Goal: Navigation & Orientation: Find specific page/section

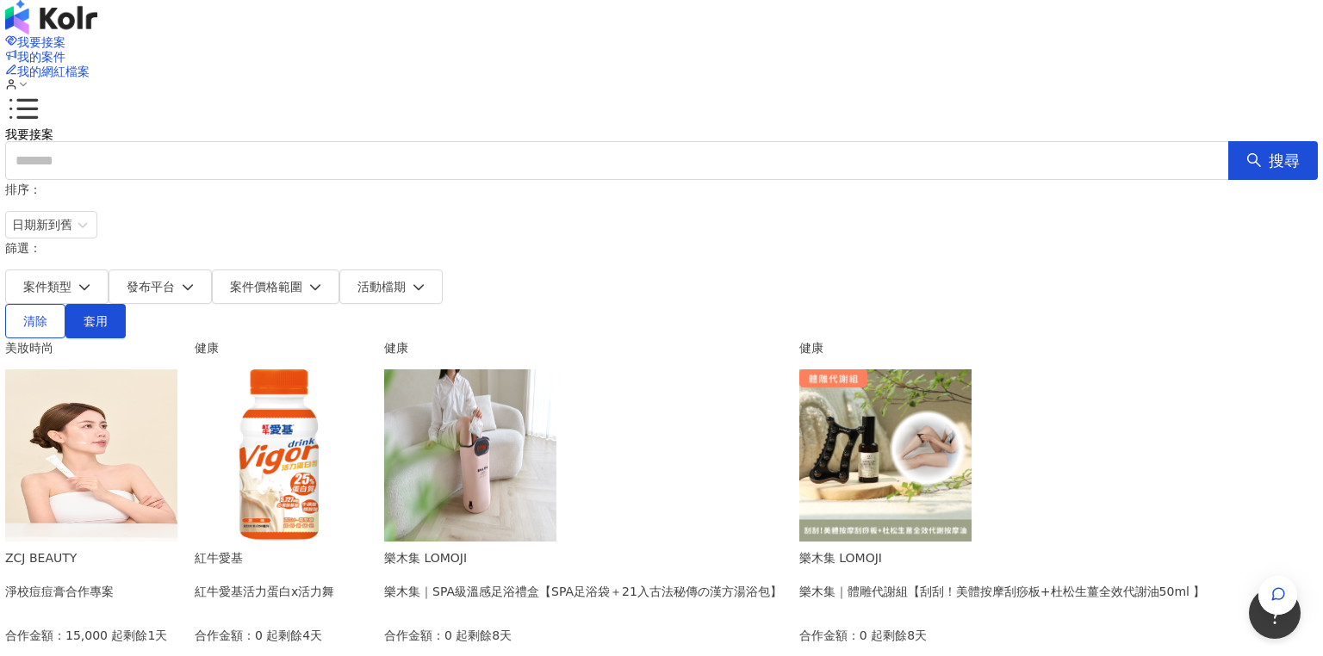
scroll to position [69, 0]
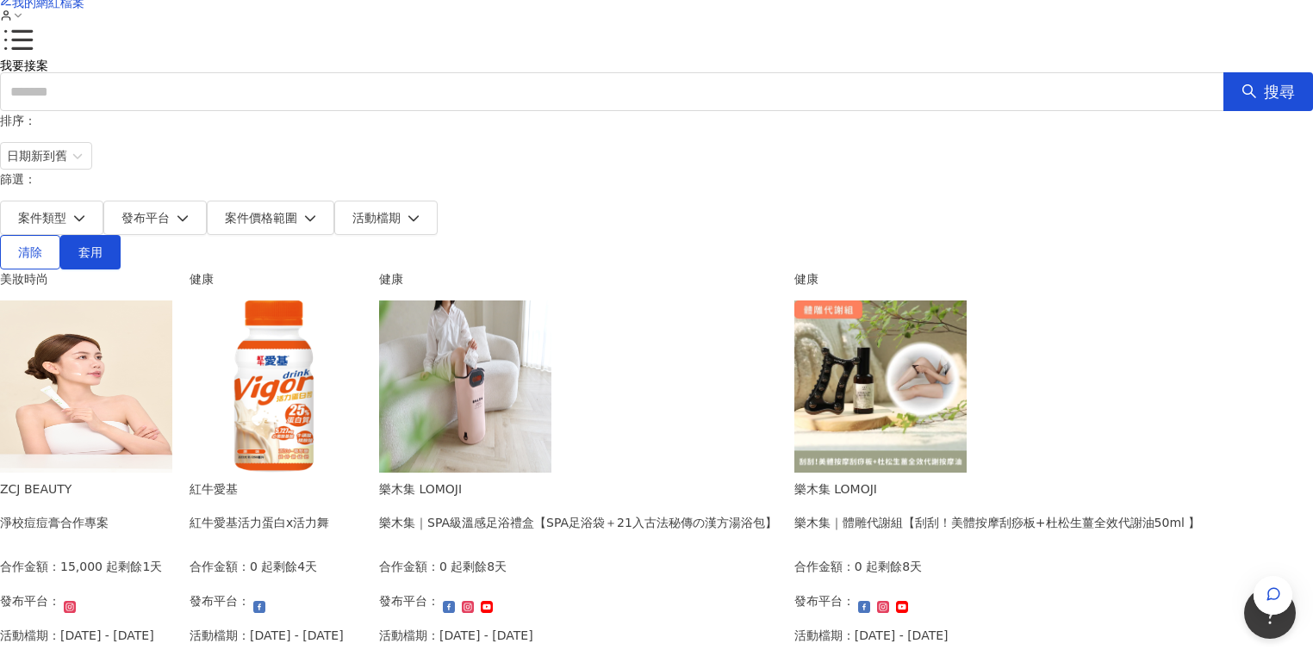
click at [172, 361] on img at bounding box center [86, 387] width 172 height 172
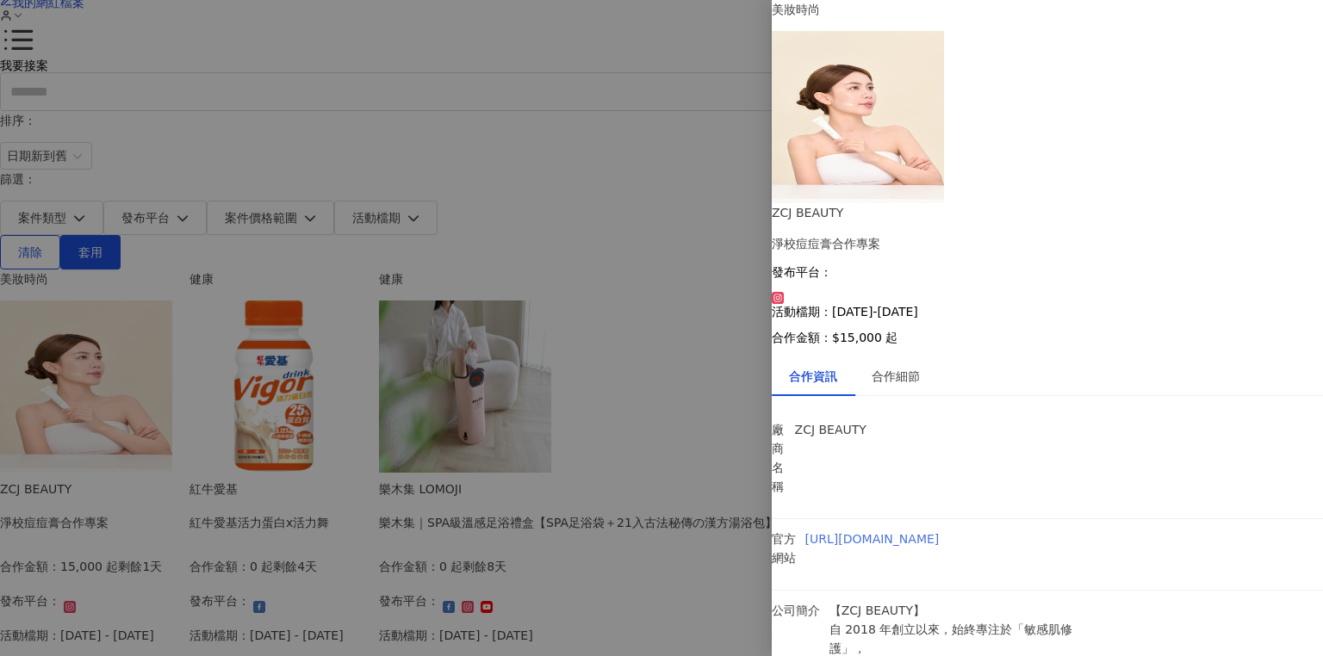
click at [940, 532] on link "[URL][DOMAIN_NAME]" at bounding box center [872, 539] width 134 height 14
drag, startPoint x: 886, startPoint y: 320, endPoint x: 962, endPoint y: 327, distance: 77.0
click at [962, 601] on p "【ZCJ BEAUTY】 自 2018 年創立以來，始終專注於「敏感肌修護」， 堅持天然溫和、零負擔的保養理念， 幫助肌膚回到最健康、最穩定的狀態。" at bounding box center [969, 648] width 279 height 95
copy p "ZCJ BEAUTY"
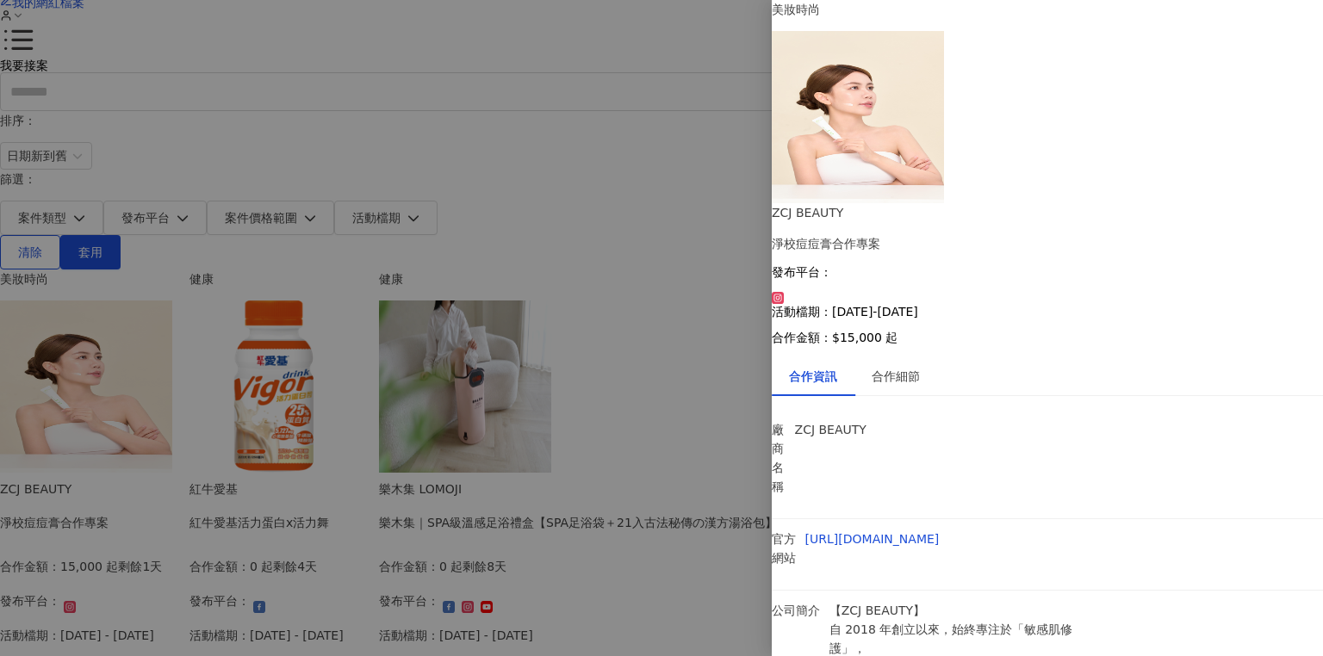
click at [652, 116] on div at bounding box center [661, 328] width 1323 height 656
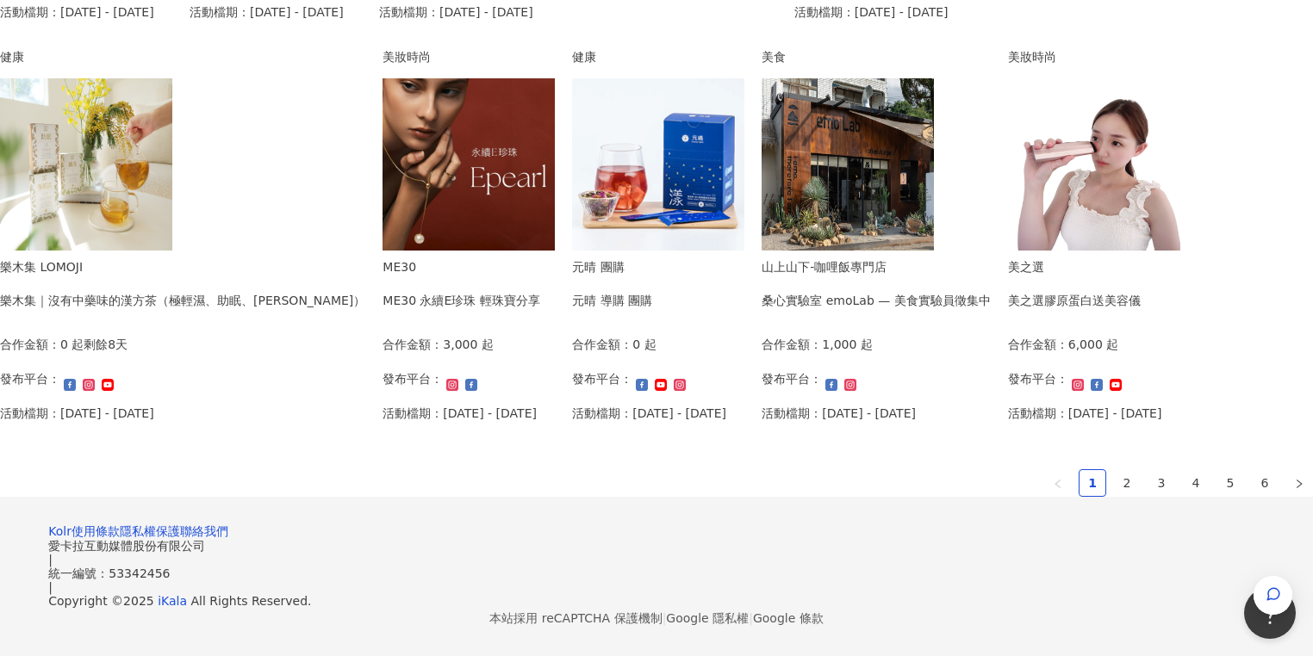
scroll to position [1034, 0]
click at [1114, 496] on link "2" at bounding box center [1127, 483] width 26 height 26
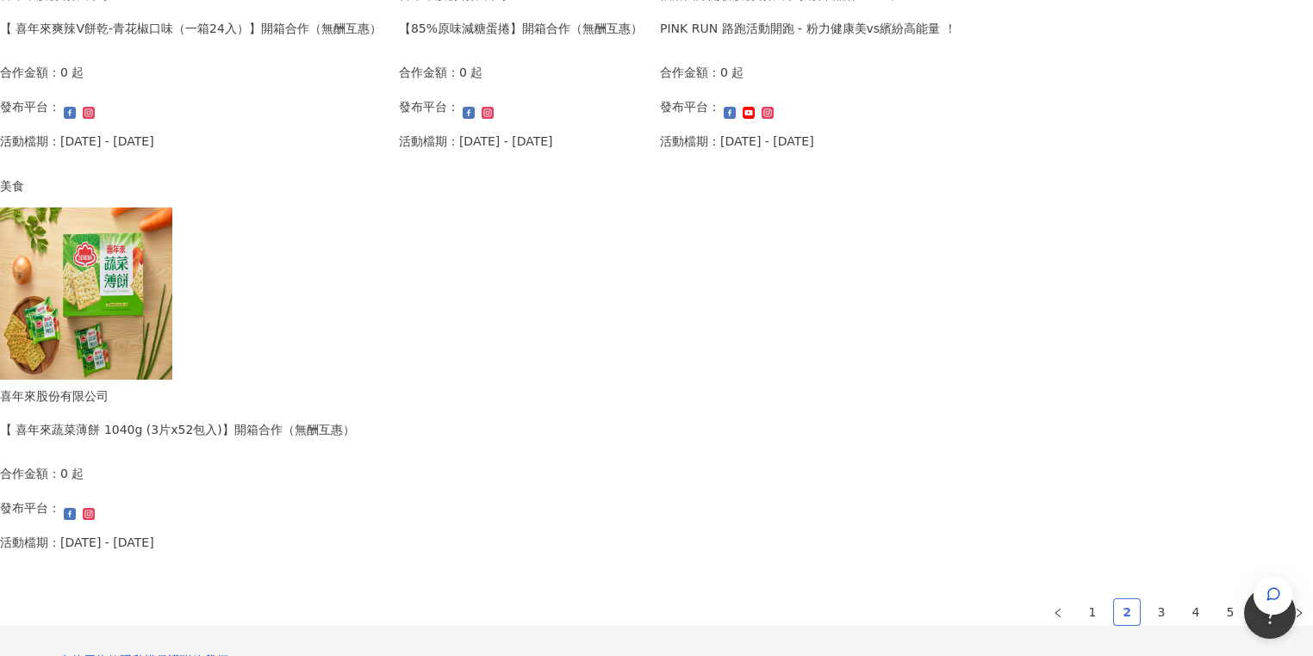
scroll to position [1103, 0]
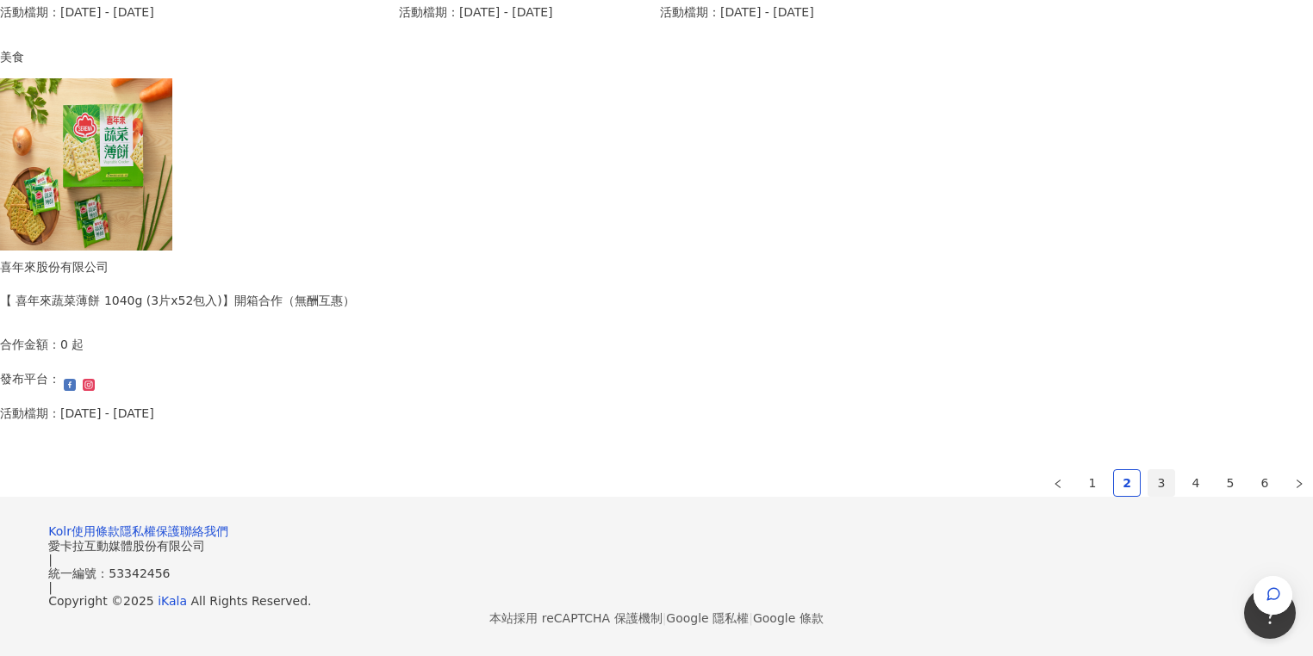
click at [1148, 485] on link "3" at bounding box center [1161, 483] width 26 height 26
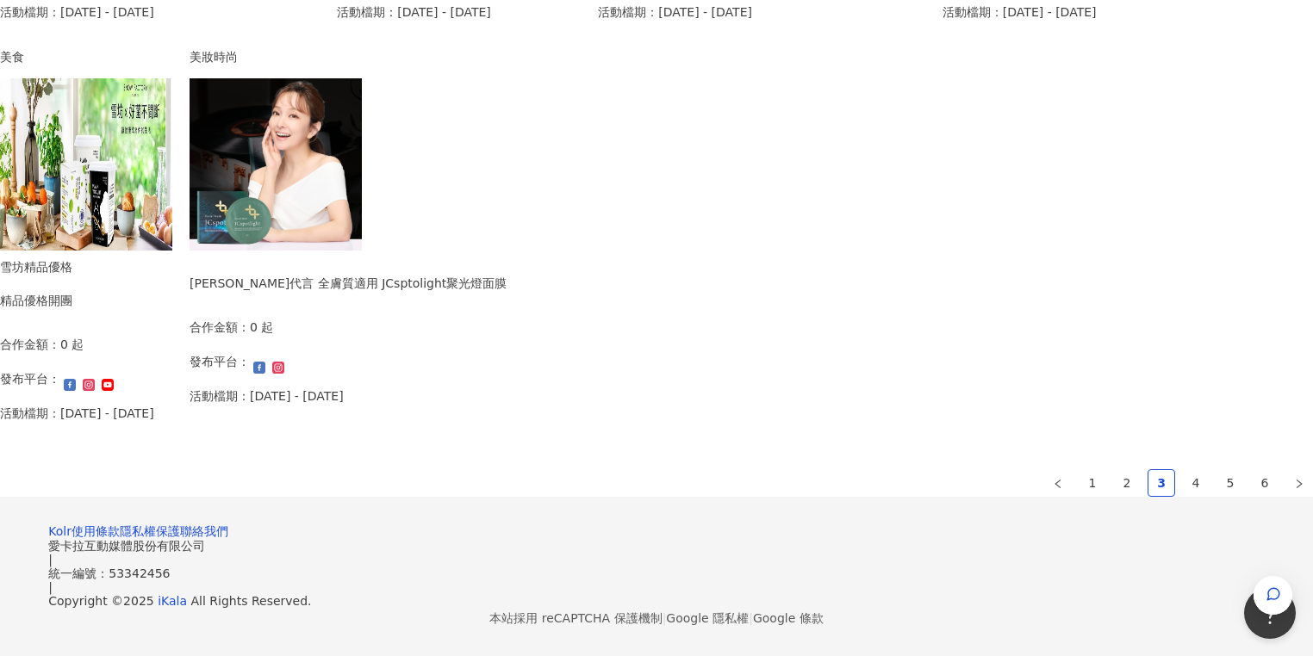
scroll to position [1034, 0]
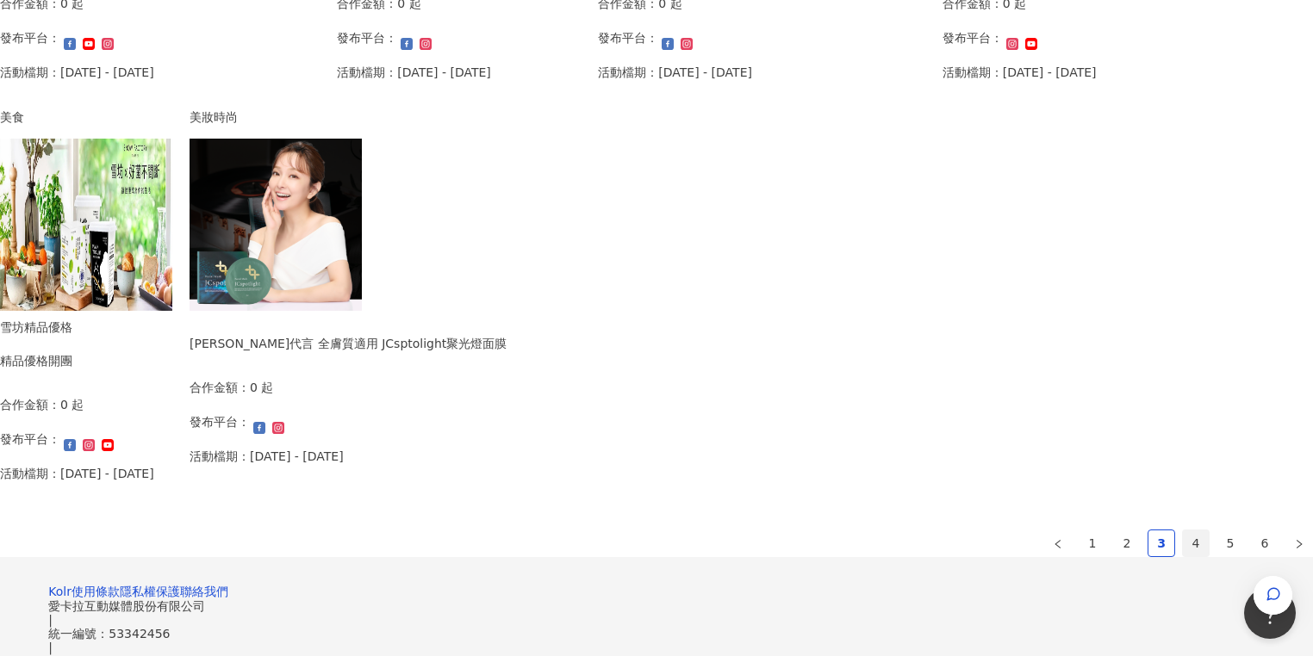
click at [1183, 541] on link "4" at bounding box center [1196, 544] width 26 height 26
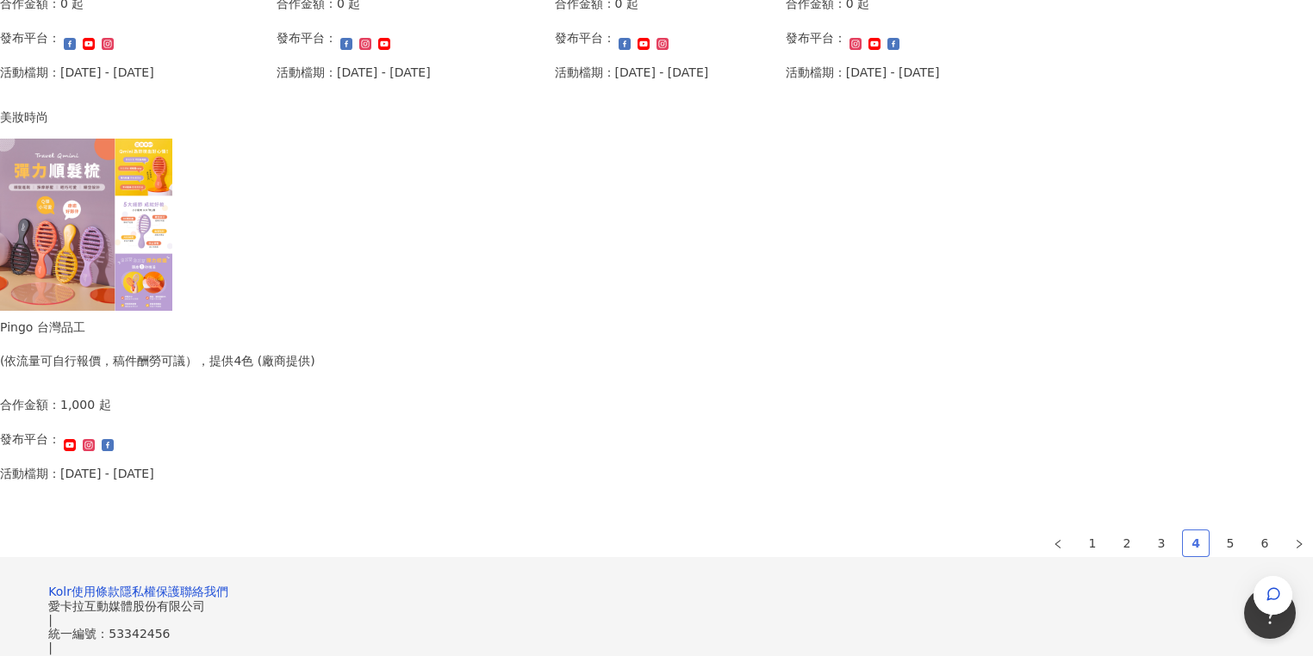
scroll to position [1028, 0]
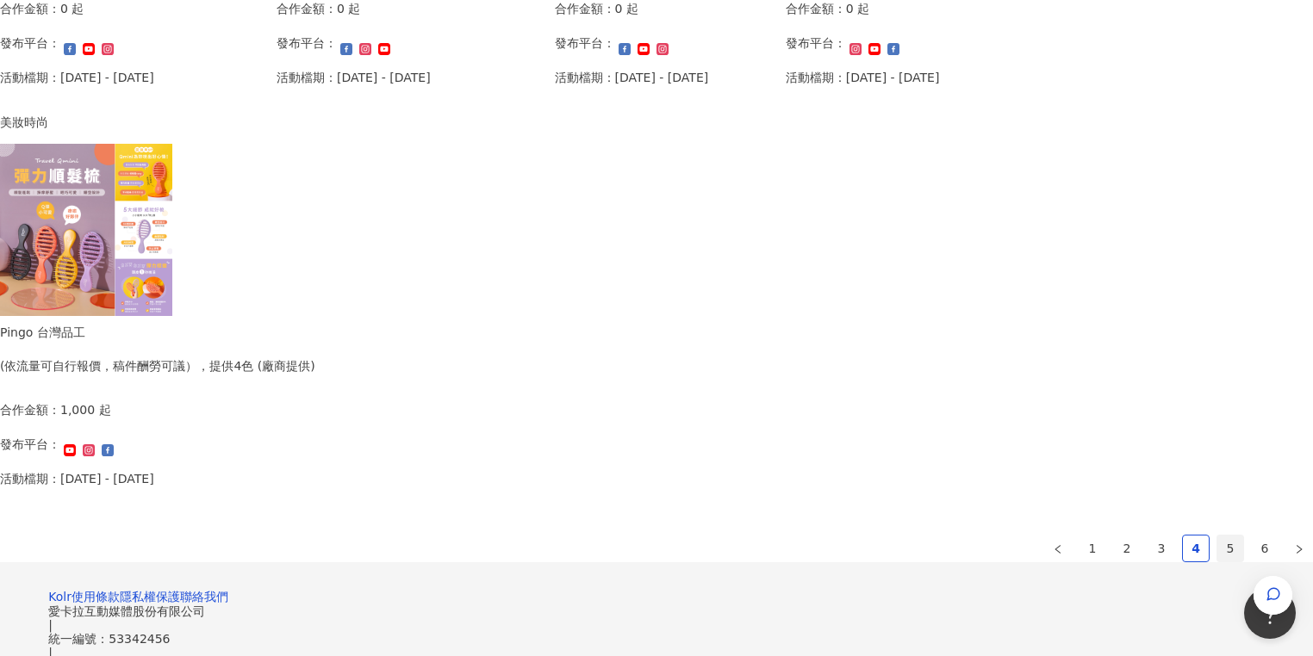
click at [1217, 544] on link "5" at bounding box center [1230, 549] width 26 height 26
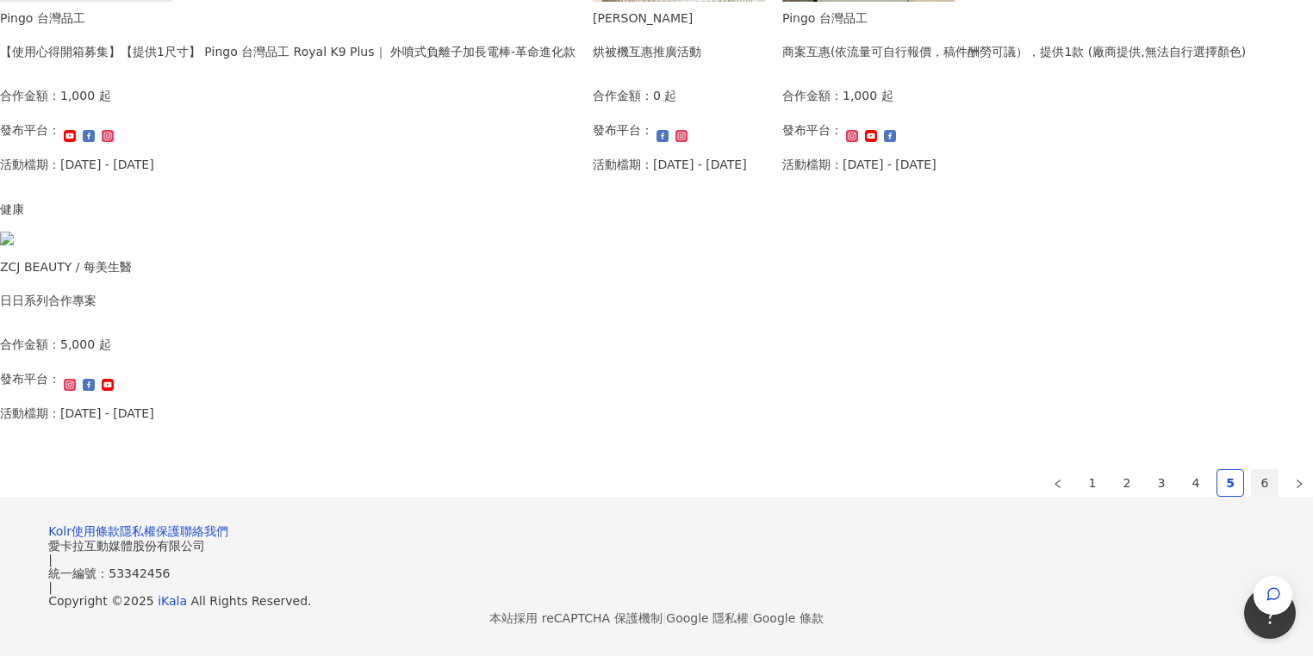
click at [1252, 496] on link "6" at bounding box center [1265, 483] width 26 height 26
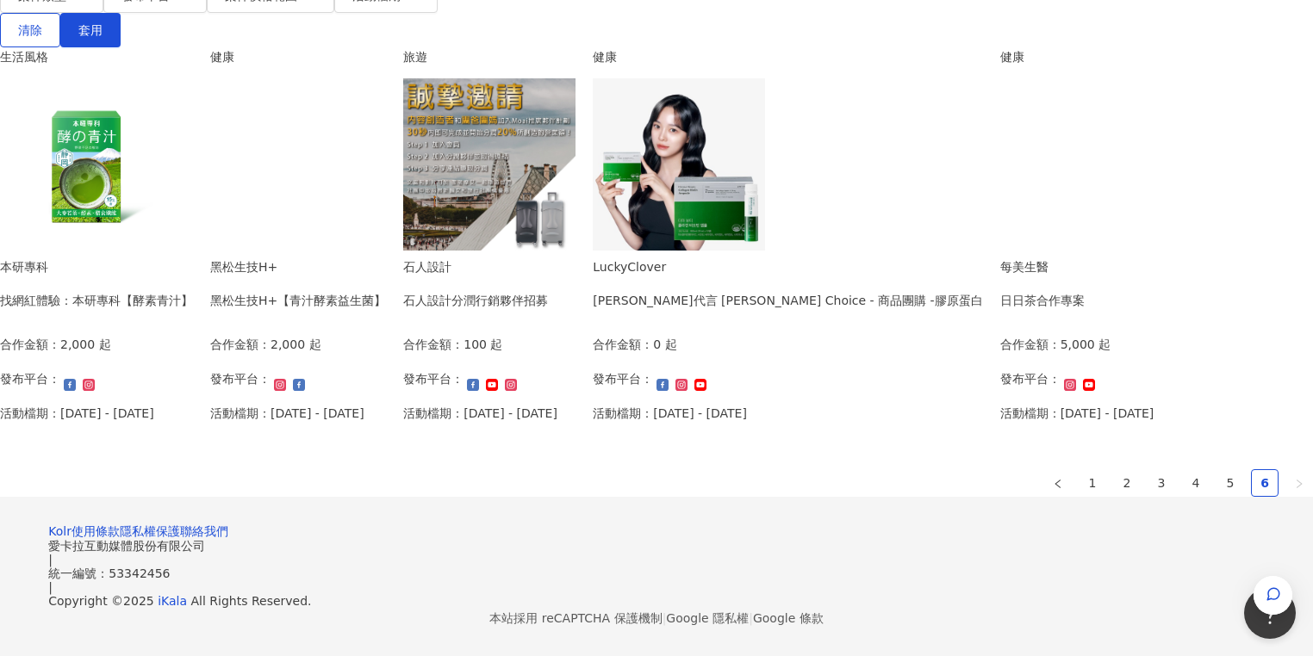
scroll to position [487, 0]
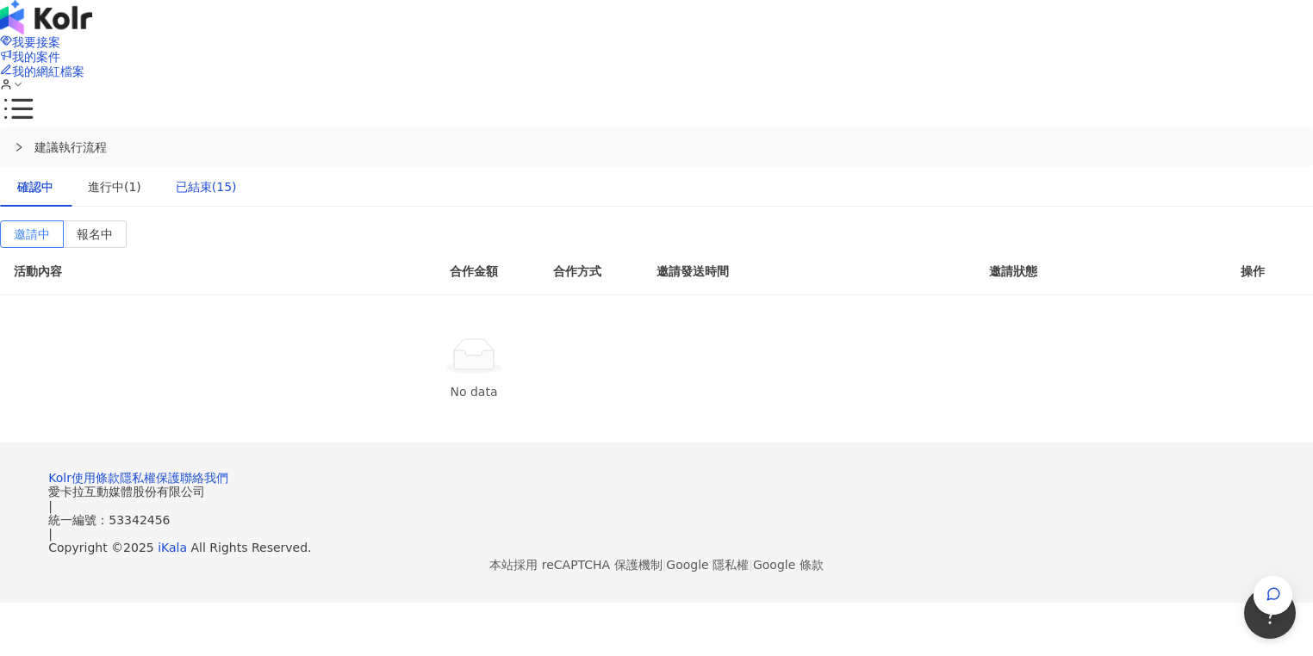
click at [237, 177] on div "已結束(15)" at bounding box center [206, 186] width 61 height 19
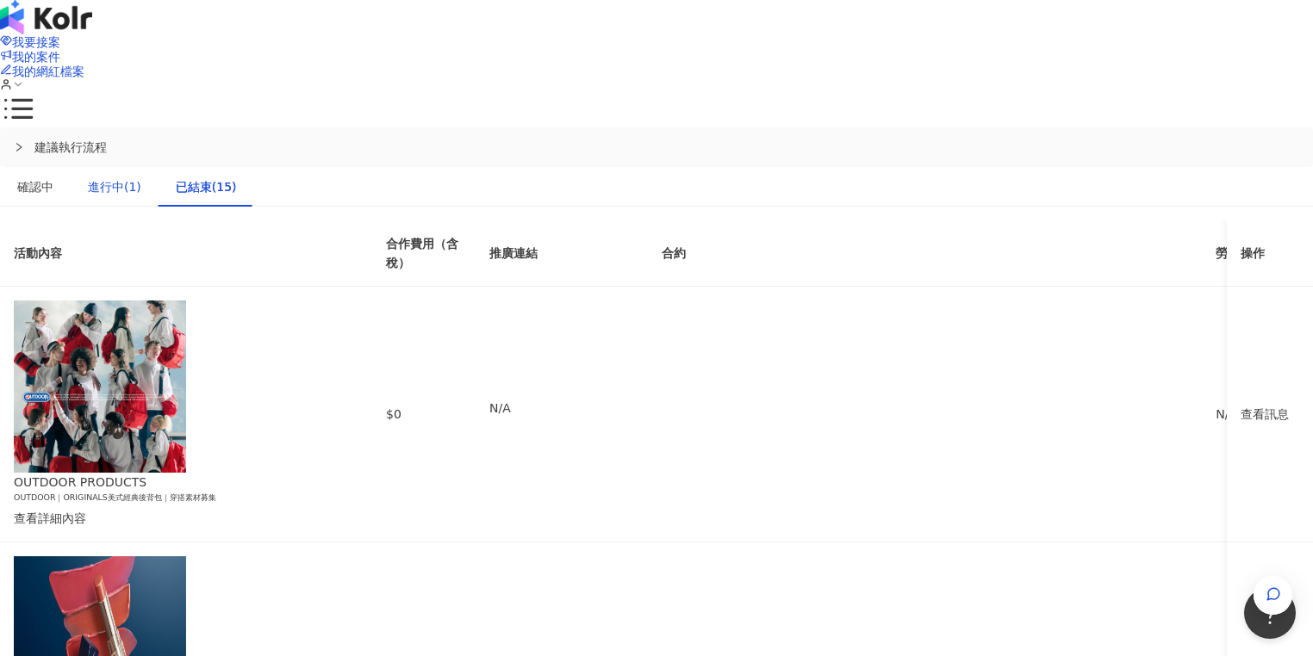
click at [141, 177] on div "進行中(1)" at bounding box center [114, 186] width 53 height 19
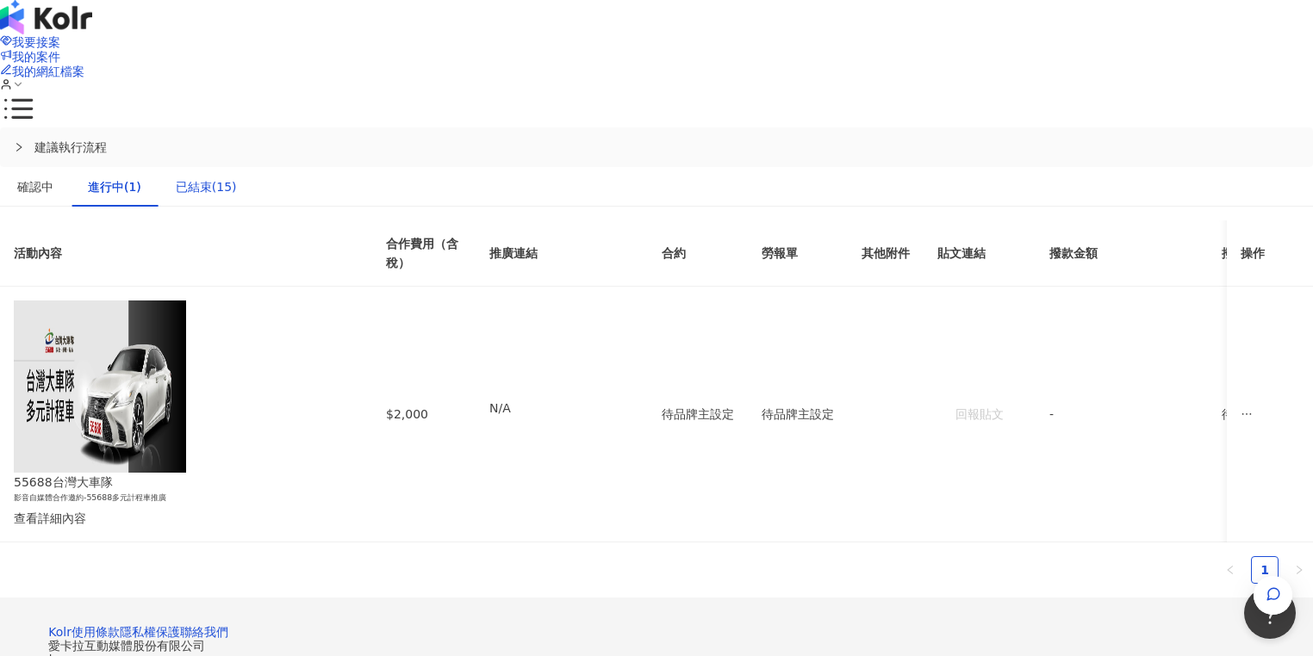
click at [237, 177] on div "已結束(15)" at bounding box center [206, 186] width 61 height 19
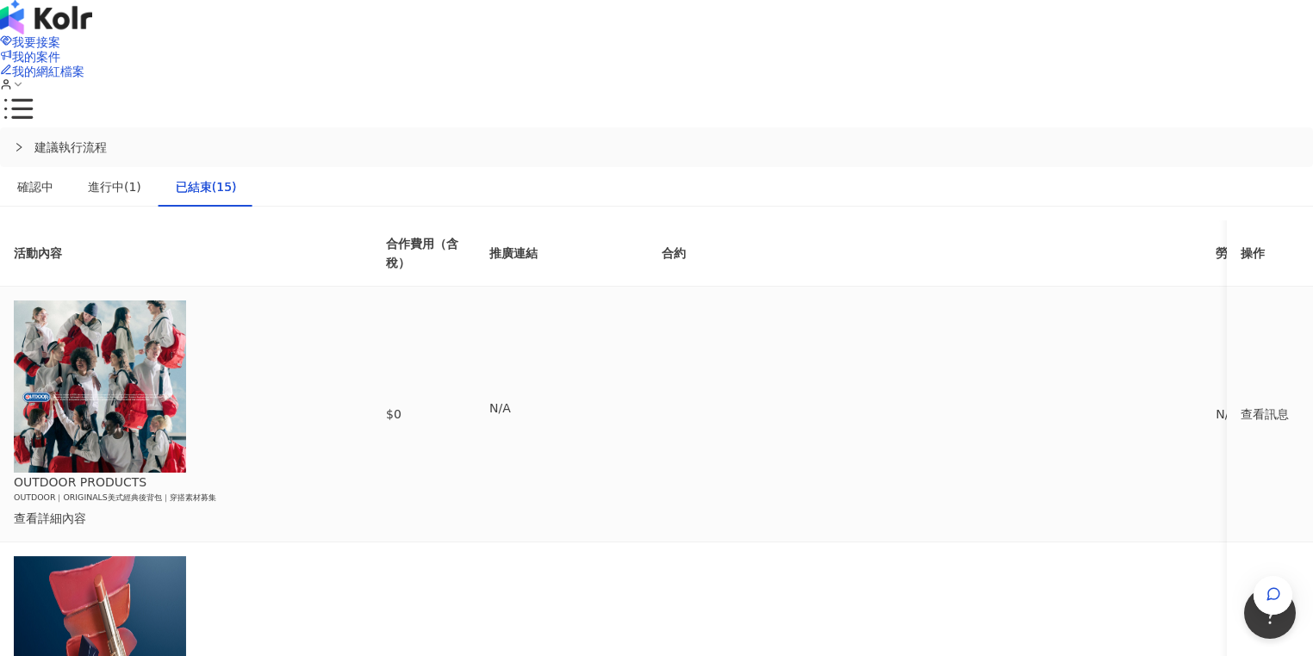
click at [1240, 405] on div "查看訊息" at bounding box center [1269, 414] width 59 height 19
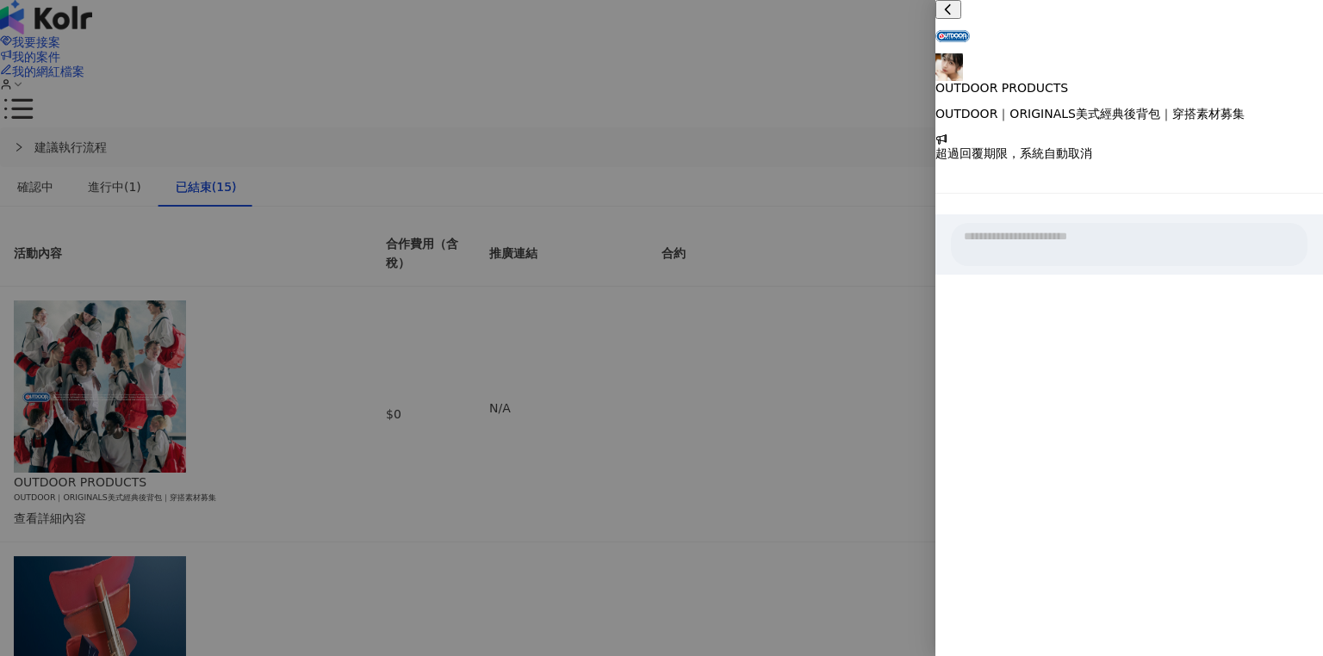
click at [1277, 133] on div "超過回覆期限，系統自動取消" at bounding box center [1129, 147] width 388 height 28
click at [823, 193] on div at bounding box center [661, 328] width 1323 height 656
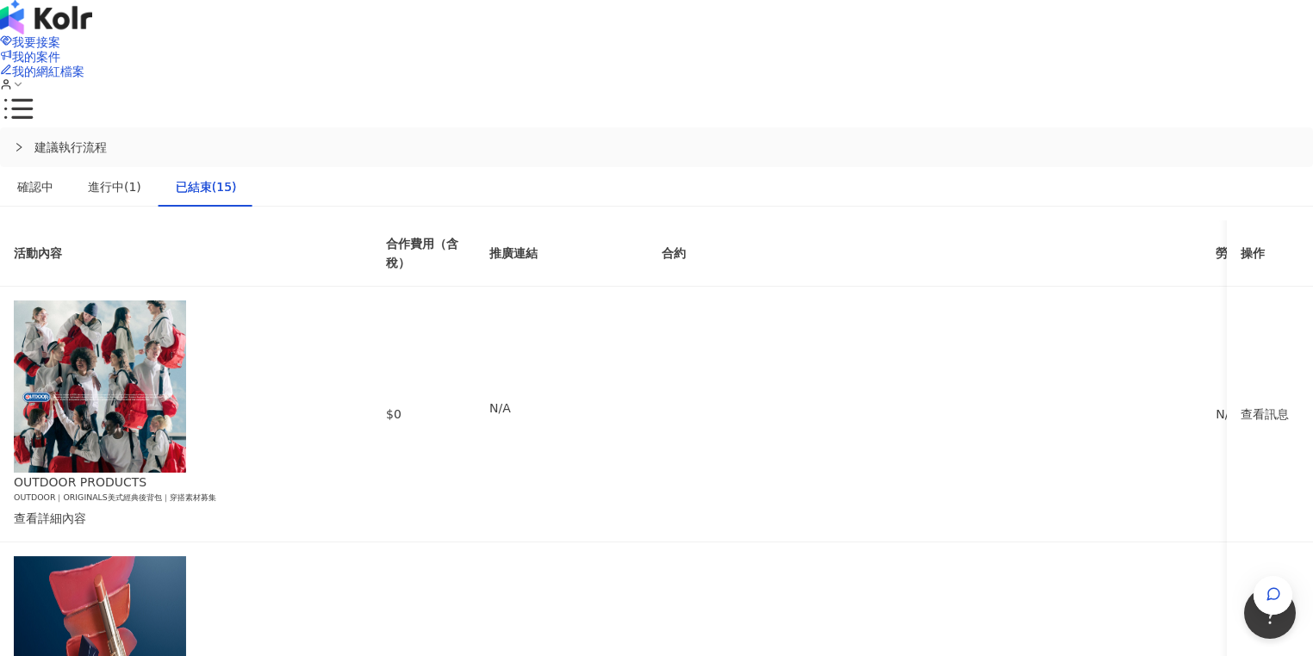
click at [272, 37] on div "我要接案 我的案件 我的網紅檔案" at bounding box center [656, 63] width 1313 height 127
click at [92, 34] on img at bounding box center [46, 17] width 92 height 34
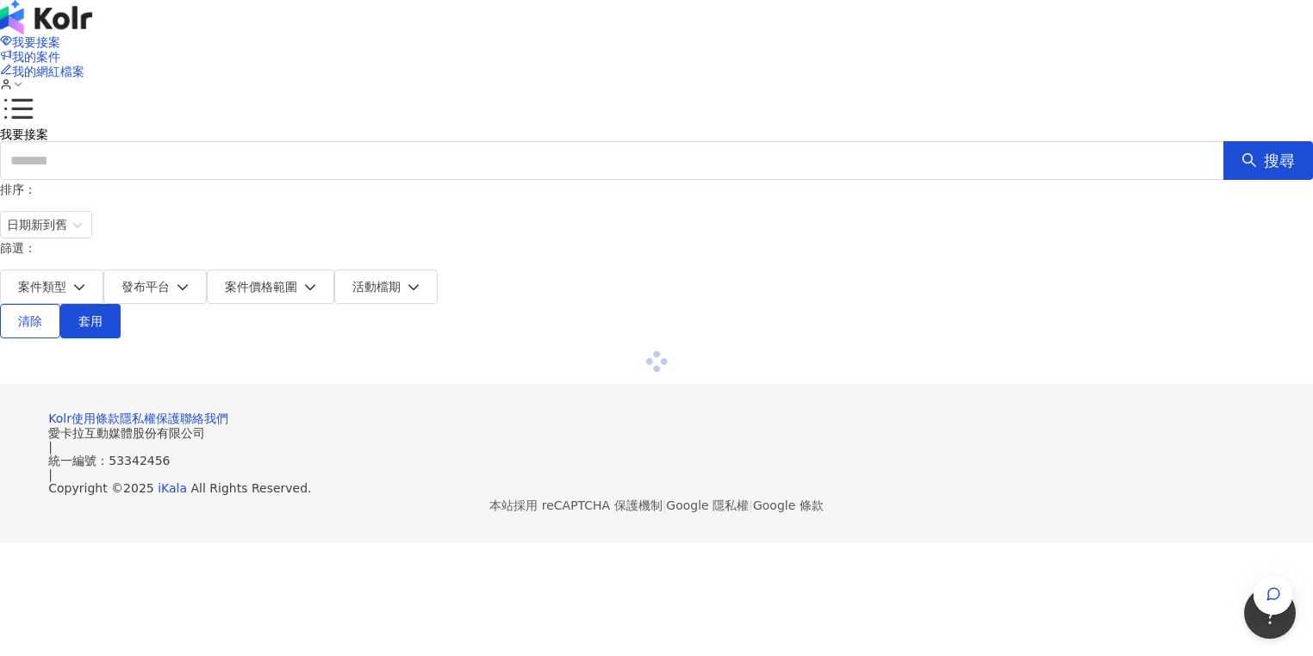
click at [92, 34] on img at bounding box center [46, 17] width 92 height 34
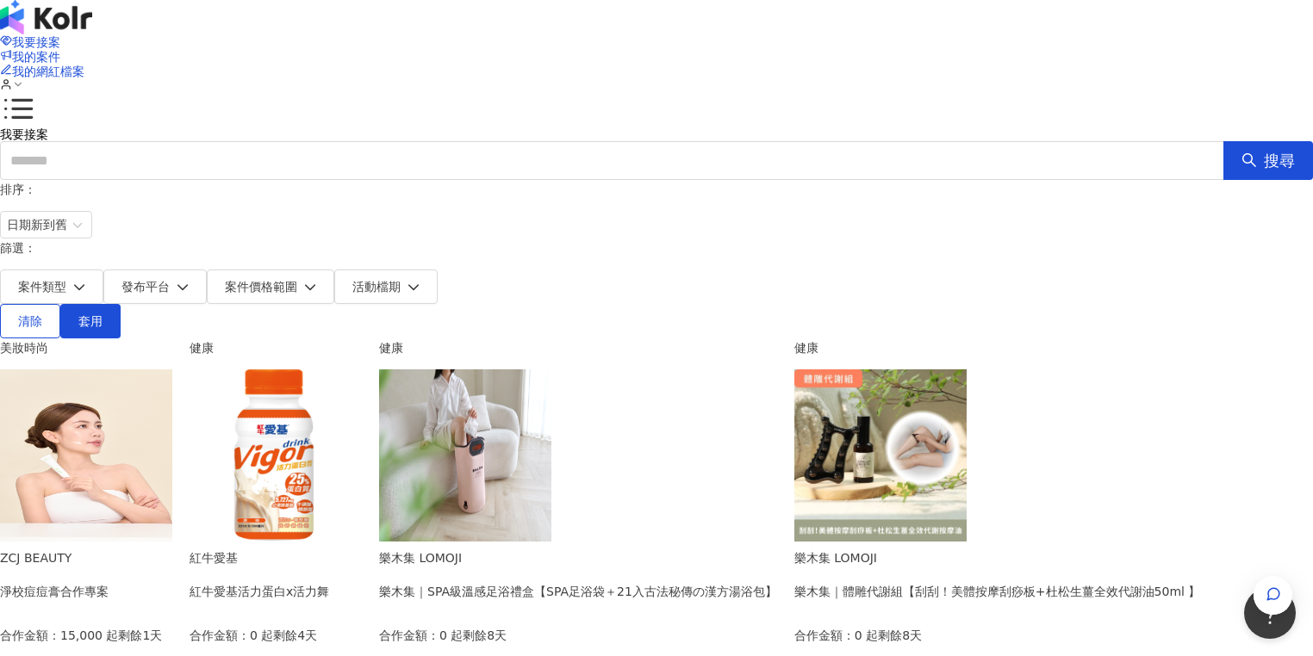
click at [24, 78] on icon at bounding box center [18, 84] width 12 height 12
click at [1130, 141] on span "登出" at bounding box center [1124, 136] width 55 height 19
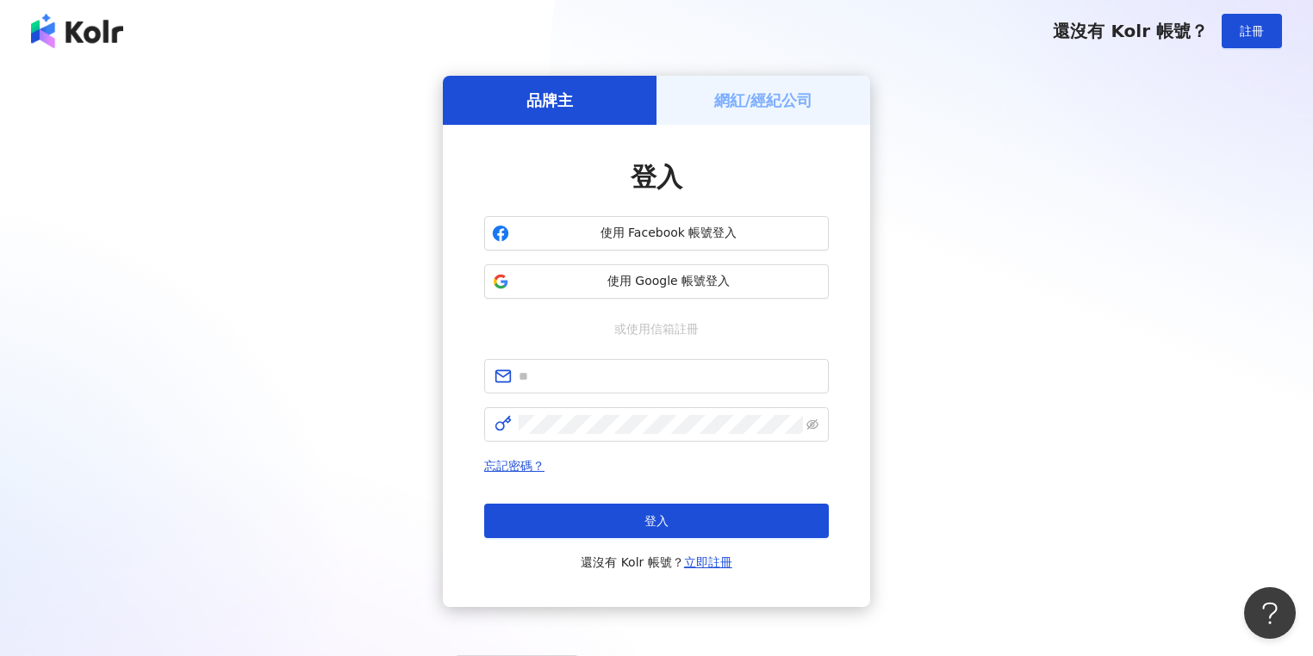
click at [1147, 26] on span "還沒有 Kolr 帳號？" at bounding box center [1130, 31] width 155 height 21
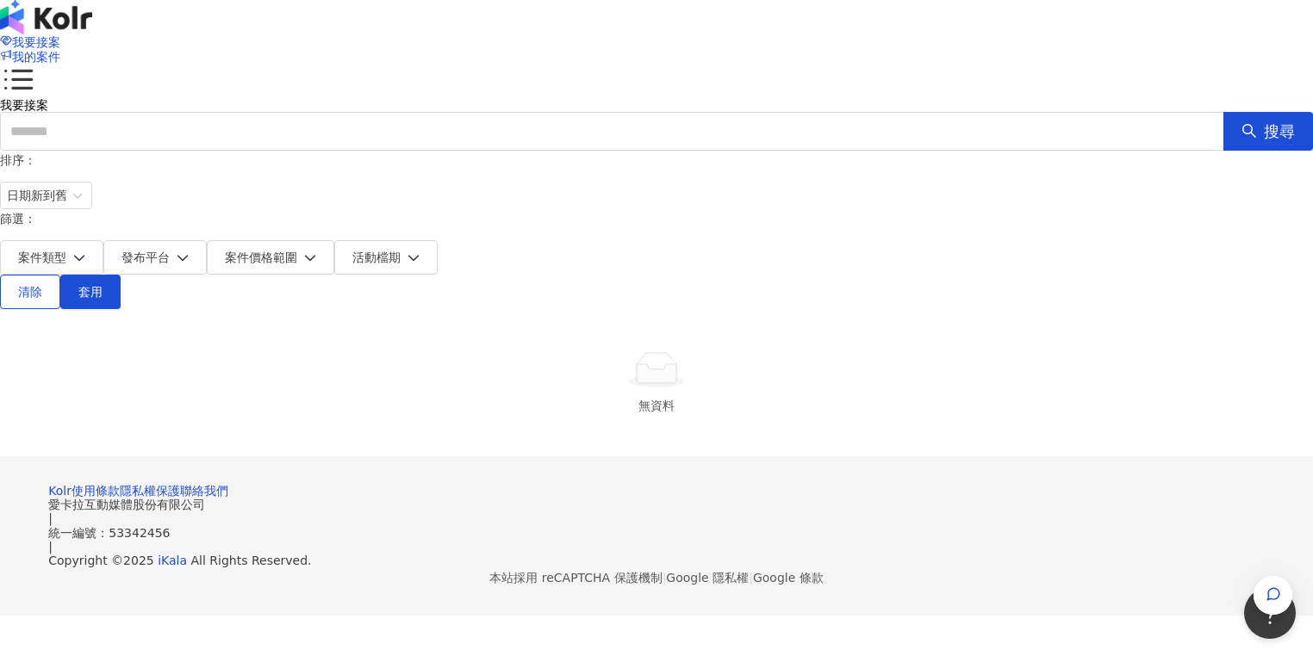
click at [92, 34] on img at bounding box center [46, 17] width 92 height 34
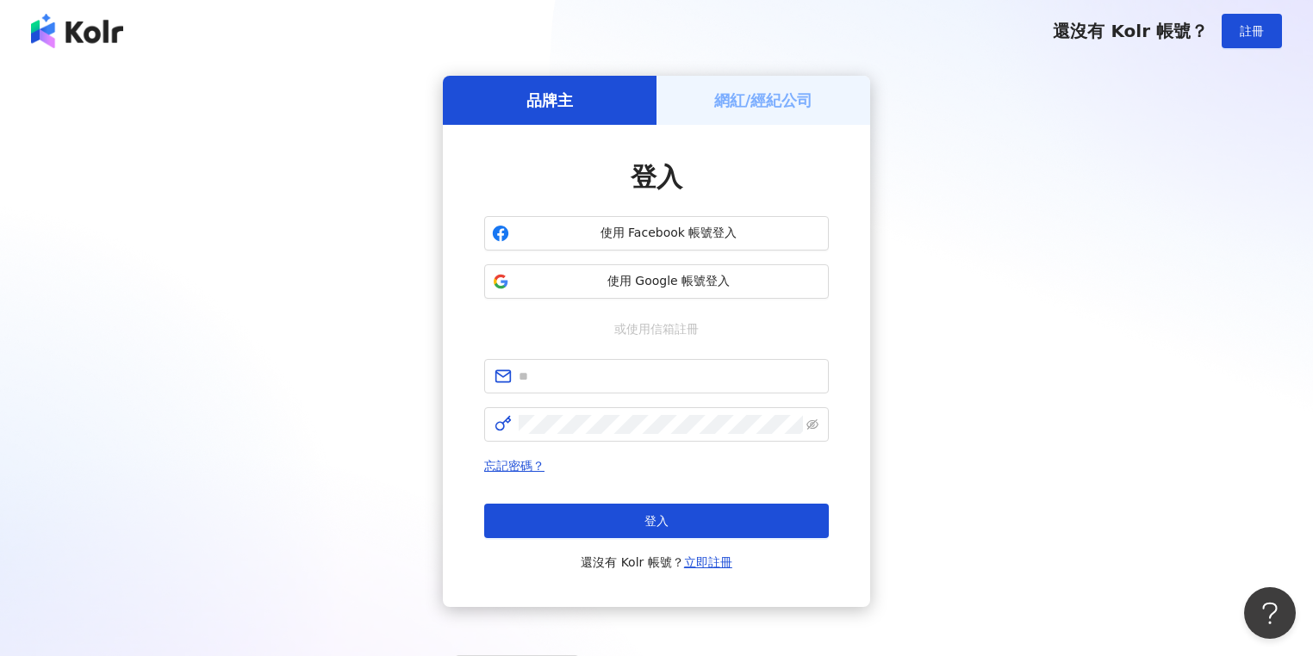
click at [778, 95] on h5 "網紅/經紀公司" at bounding box center [763, 101] width 99 height 22
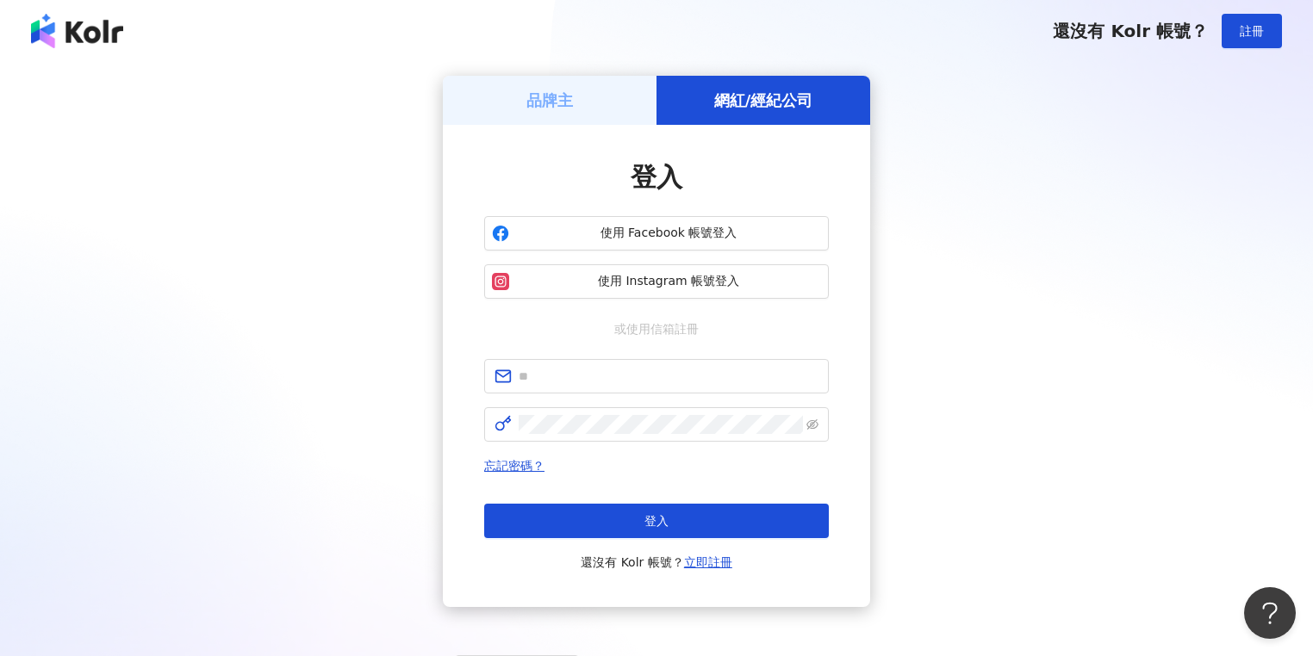
click at [588, 93] on div "品牌主" at bounding box center [550, 100] width 214 height 49
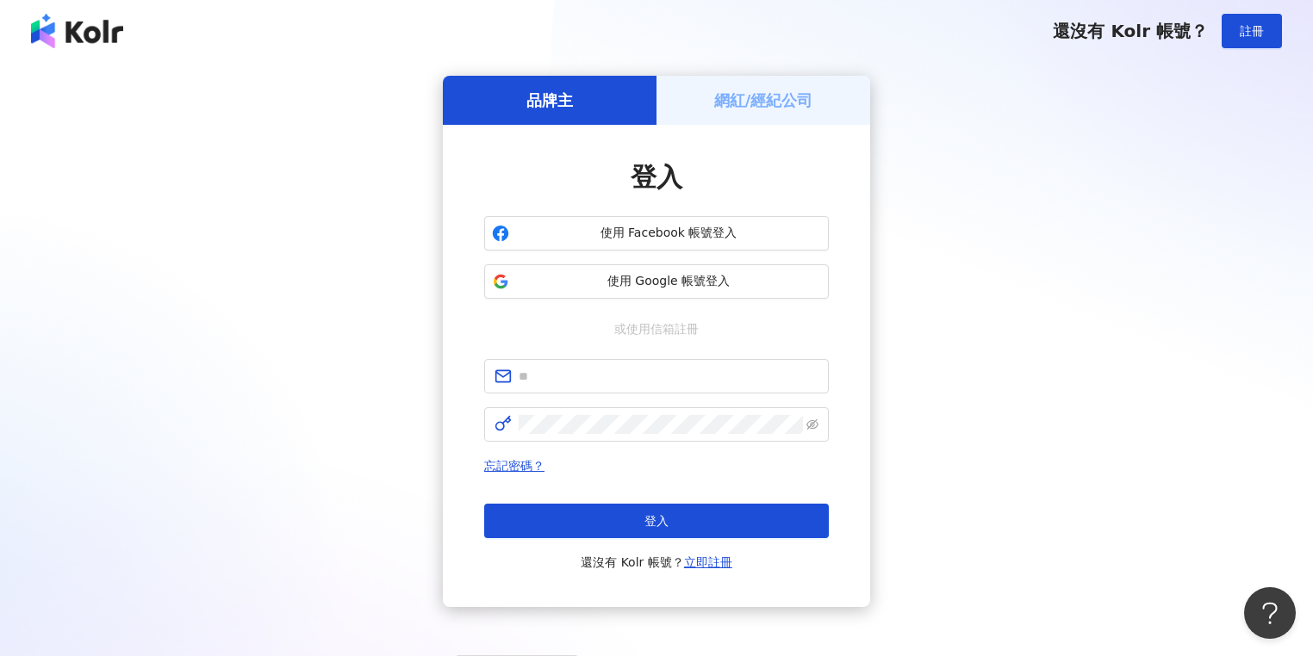
click at [844, 110] on div "網紅/經紀公司" at bounding box center [763, 100] width 214 height 49
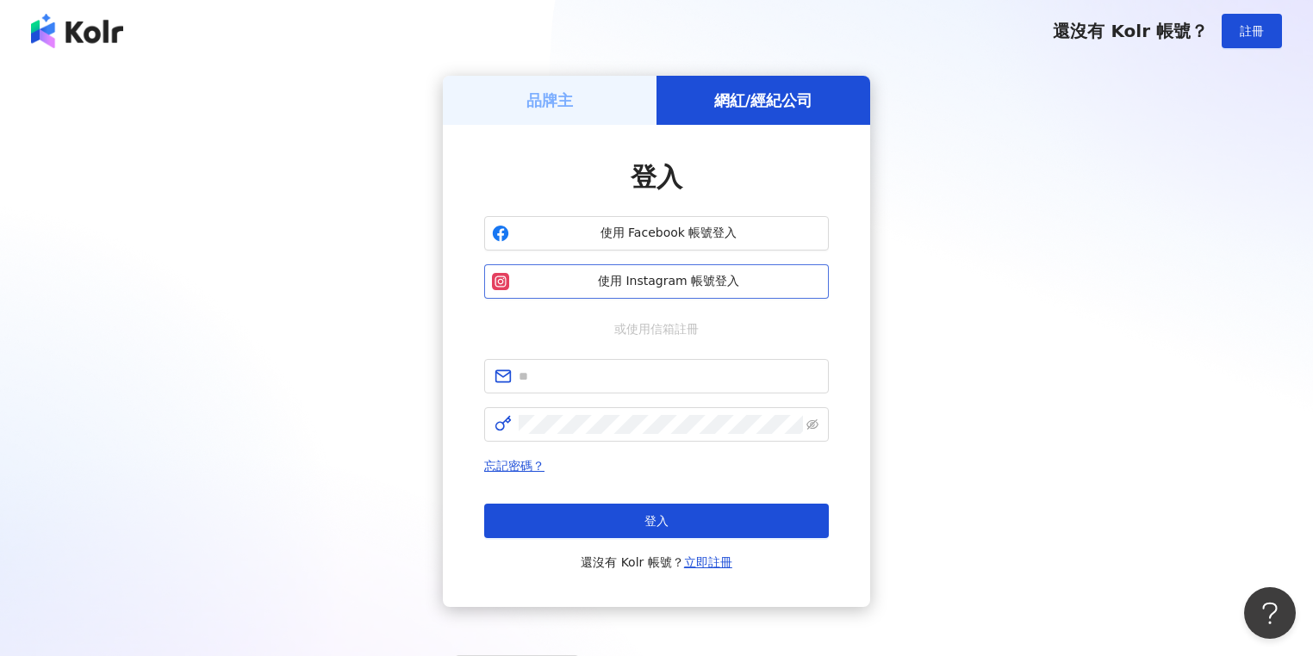
click at [761, 279] on span "使用 Instagram 帳號登入" at bounding box center [668, 281] width 305 height 17
